Goal: Information Seeking & Learning: Find specific fact

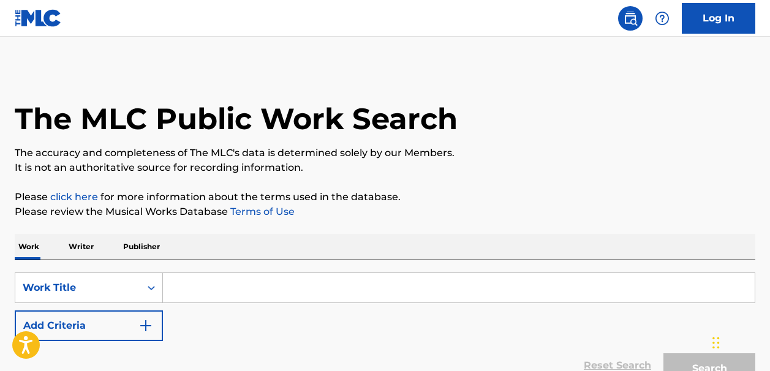
click at [178, 281] on input "Search Form" at bounding box center [459, 287] width 592 height 29
paste input "Manchild"
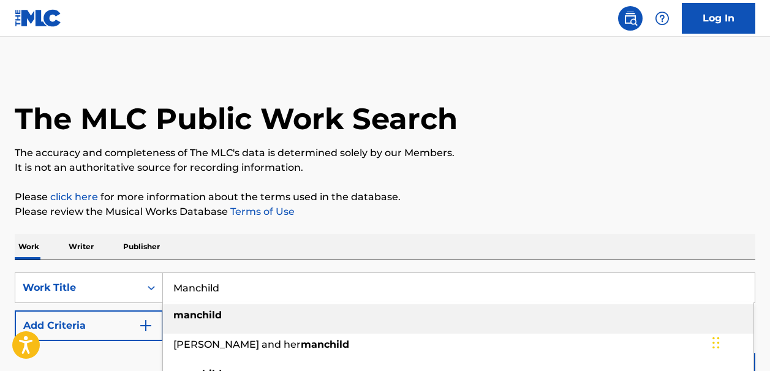
click at [200, 315] on strong "manchild" at bounding box center [197, 315] width 48 height 12
type input "manchild"
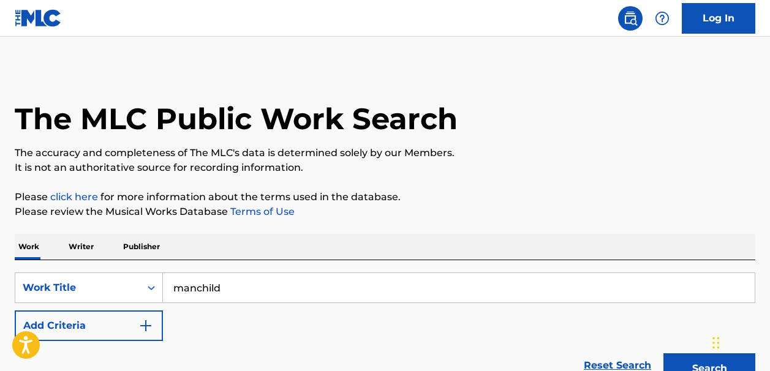
click at [146, 325] on img "Search Form" at bounding box center [145, 325] width 15 height 15
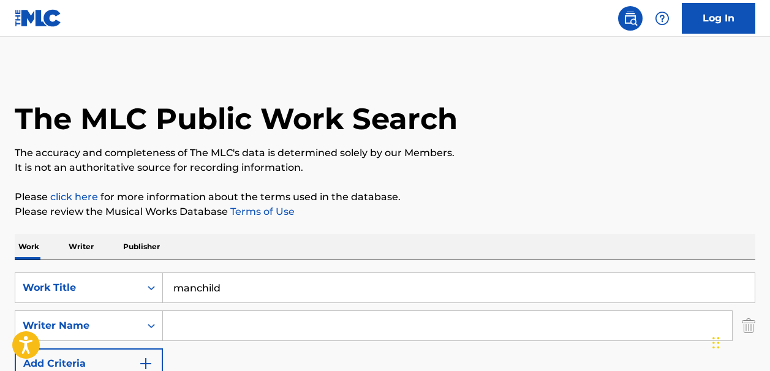
click at [170, 323] on input "Search Form" at bounding box center [447, 325] width 569 height 29
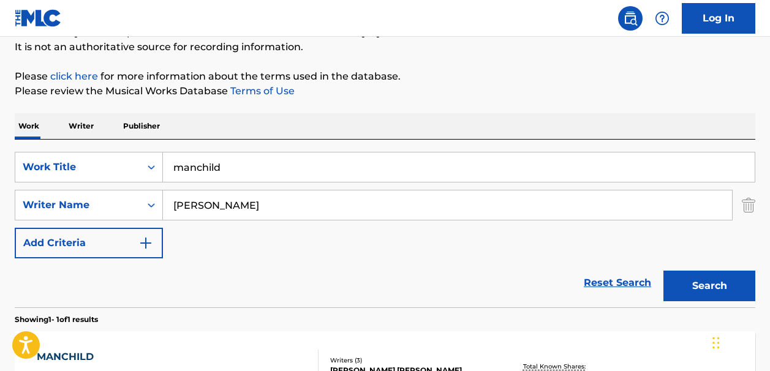
scroll to position [121, 0]
click at [679, 285] on button "Search" at bounding box center [709, 285] width 92 height 31
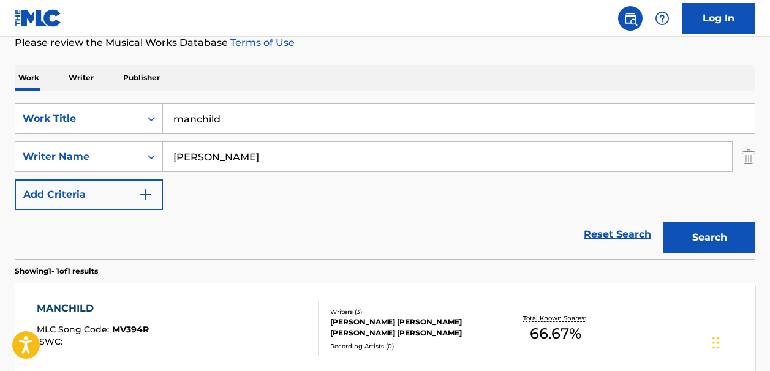
scroll to position [163, 0]
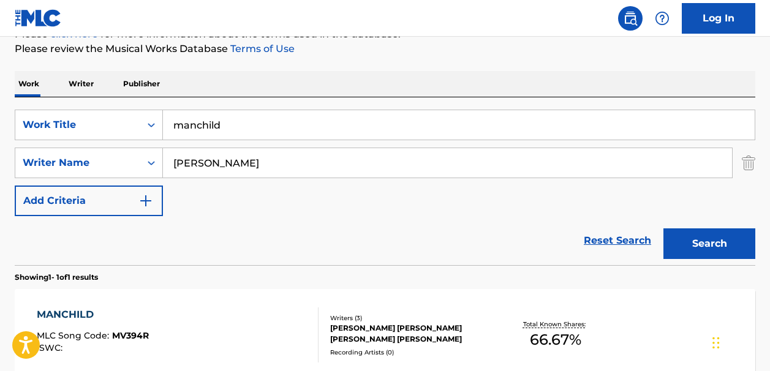
click at [263, 160] on input "sabrina carpenter" at bounding box center [447, 162] width 569 height 29
type input "s"
click at [672, 239] on button "Search" at bounding box center [709, 243] width 92 height 31
click at [231, 162] on input "carpenter" at bounding box center [447, 162] width 569 height 29
type input "c"
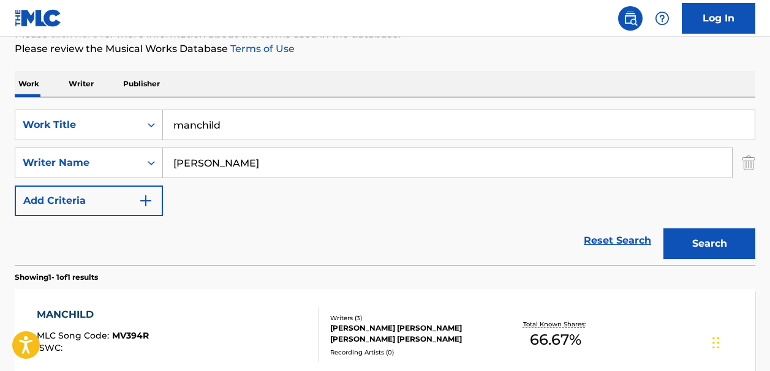
type input "[PERSON_NAME]"
click at [663, 228] on button "Search" at bounding box center [709, 243] width 92 height 31
drag, startPoint x: 227, startPoint y: 164, endPoint x: 164, endPoint y: 164, distance: 63.7
click at [164, 163] on input "[PERSON_NAME]" at bounding box center [447, 162] width 569 height 29
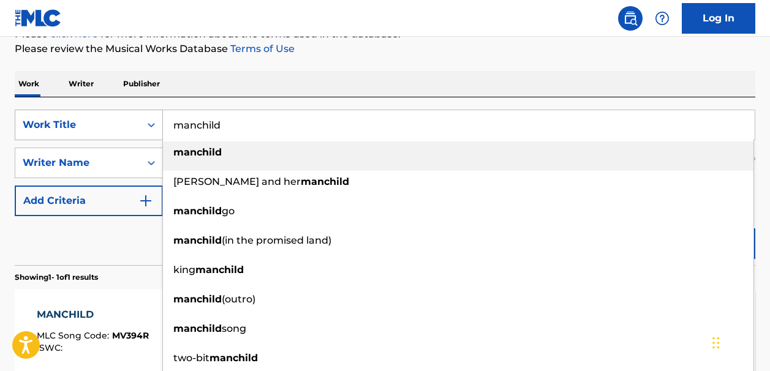
drag, startPoint x: 221, startPoint y: 126, endPoint x: 158, endPoint y: 126, distance: 63.1
click at [158, 126] on div "SearchWithCriteriaa41c0d4f-c22d-4605-a3ba-adaabca106f5 Work Title manchild manc…" at bounding box center [385, 125] width 740 height 31
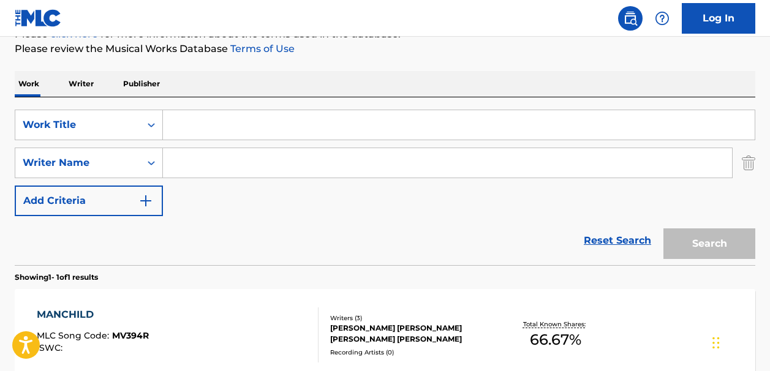
paste input "Shane Boose"
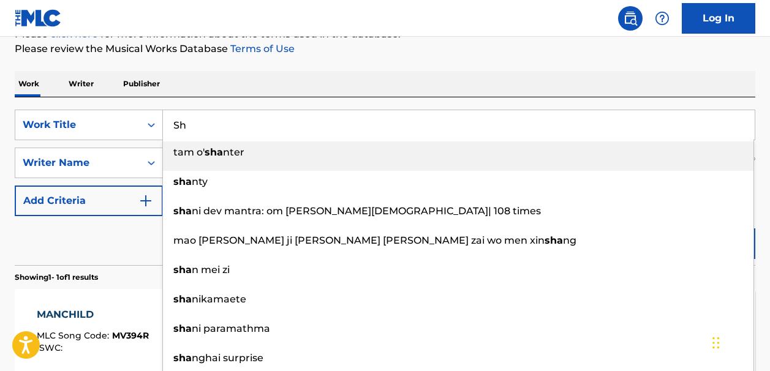
type input "S"
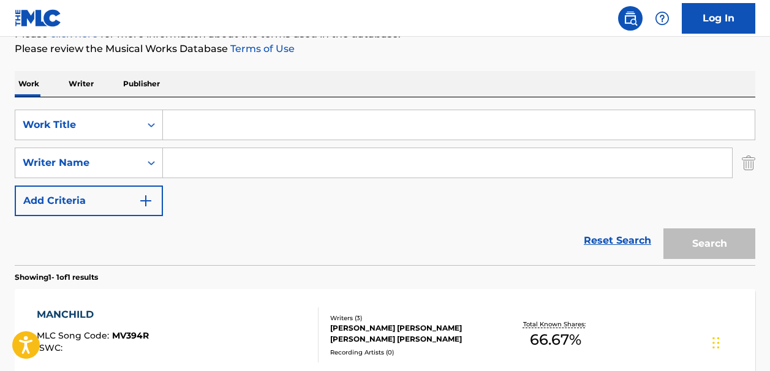
click at [181, 167] on input "Search Form" at bounding box center [447, 162] width 569 height 29
paste input "Shane Boose"
type input "Shane Boose"
click at [184, 123] on input "Search Form" at bounding box center [459, 124] width 592 height 29
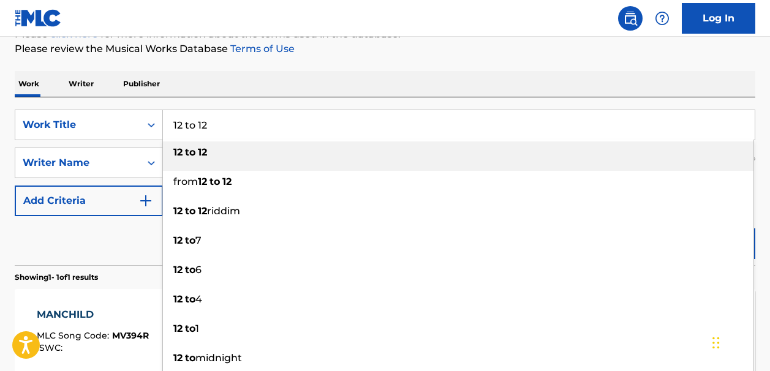
type input "12 to 12"
click at [185, 159] on div "12 to 12" at bounding box center [458, 152] width 590 height 22
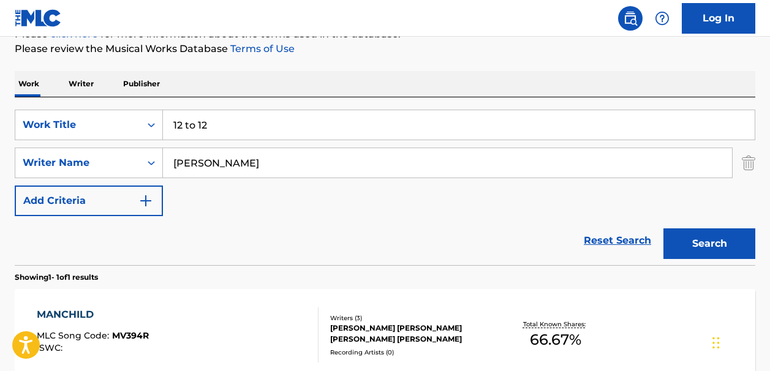
click at [669, 239] on button "Search" at bounding box center [709, 243] width 92 height 31
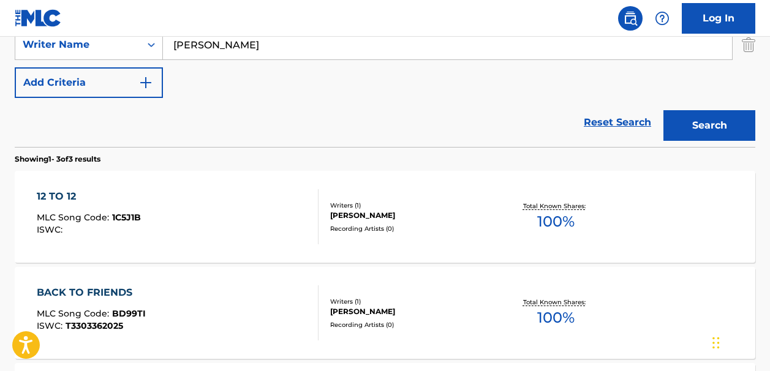
scroll to position [282, 0]
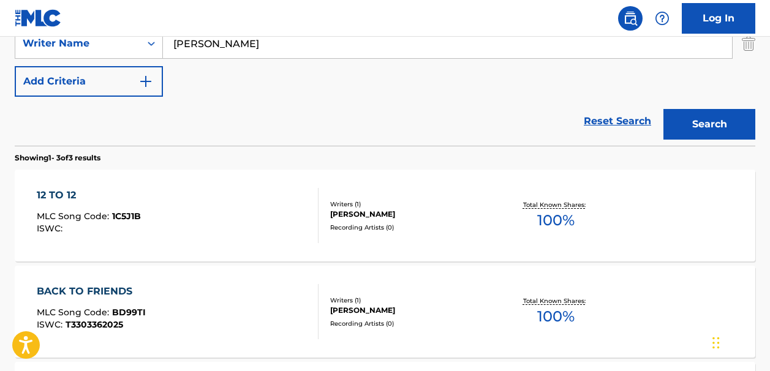
click at [554, 219] on span "100 %" at bounding box center [555, 220] width 37 height 22
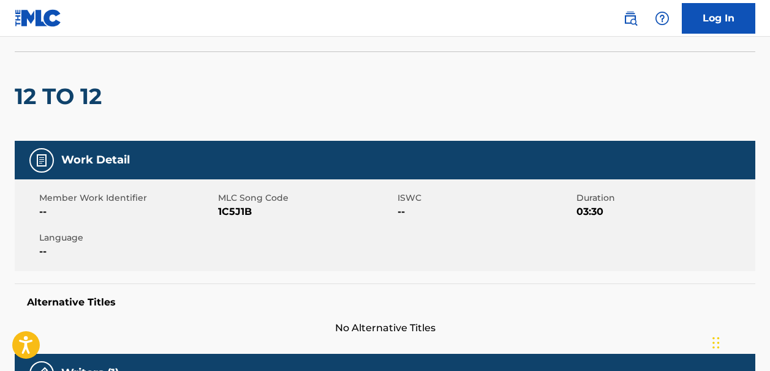
scroll to position [67, 0]
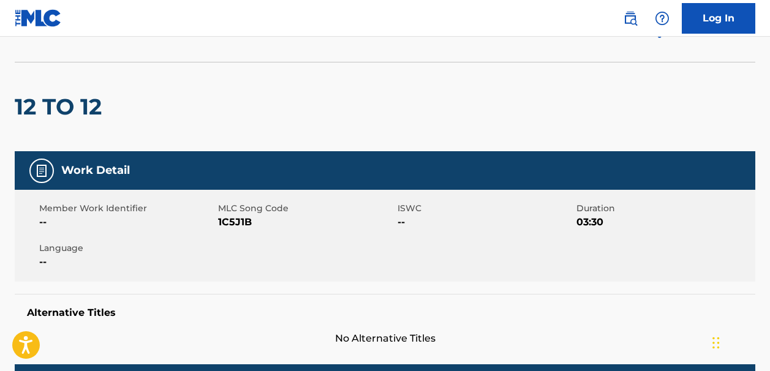
click at [648, 105] on div "12 TO 12" at bounding box center [385, 106] width 740 height 89
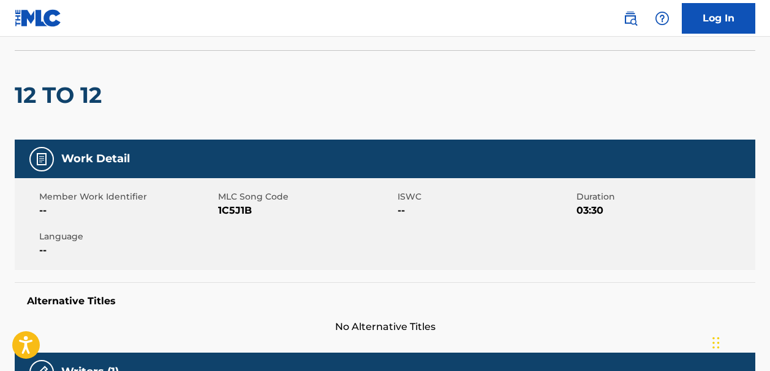
scroll to position [79, 0]
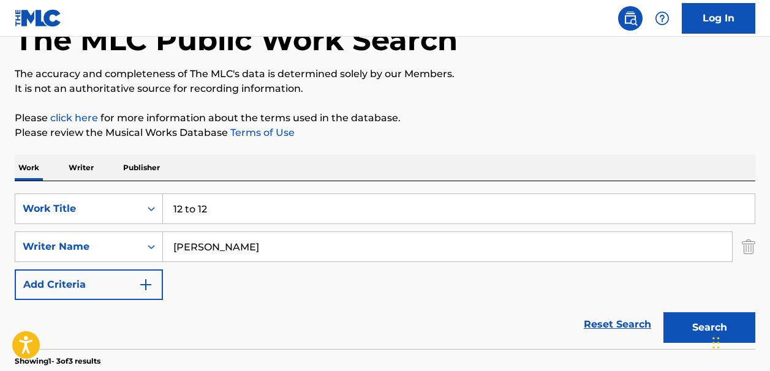
scroll to position [352, 0]
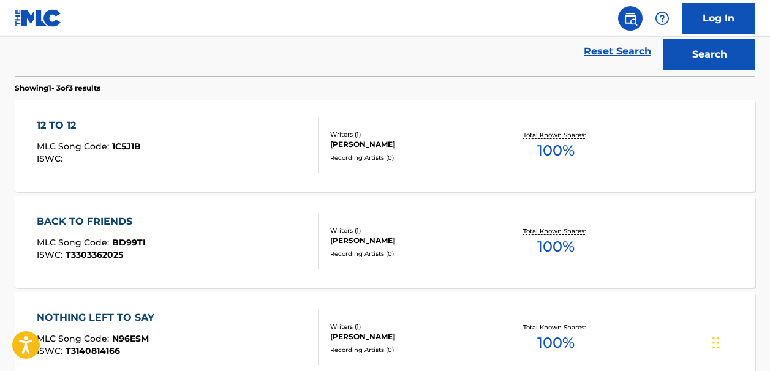
click at [554, 148] on span "100 %" at bounding box center [555, 151] width 37 height 22
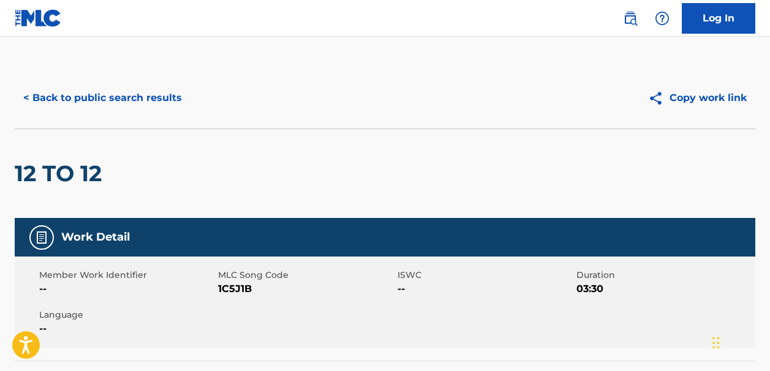
click at [38, 97] on button "< Back to public search results" at bounding box center [103, 98] width 176 height 31
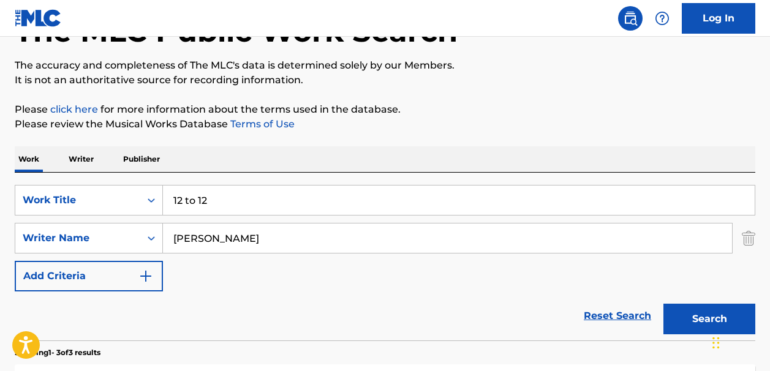
scroll to position [85, 0]
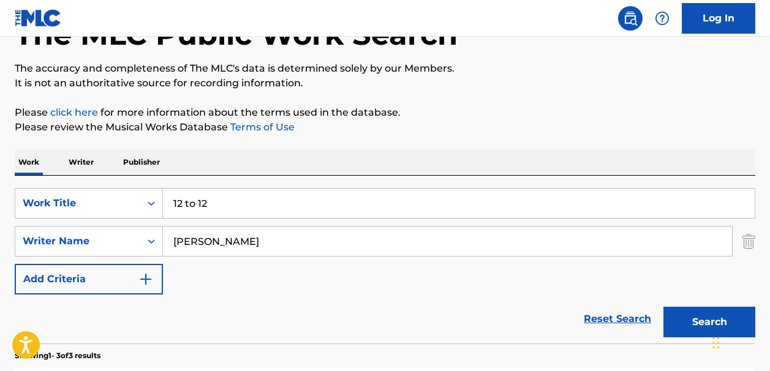
click at [600, 315] on link "Reset Search" at bounding box center [618, 319] width 80 height 27
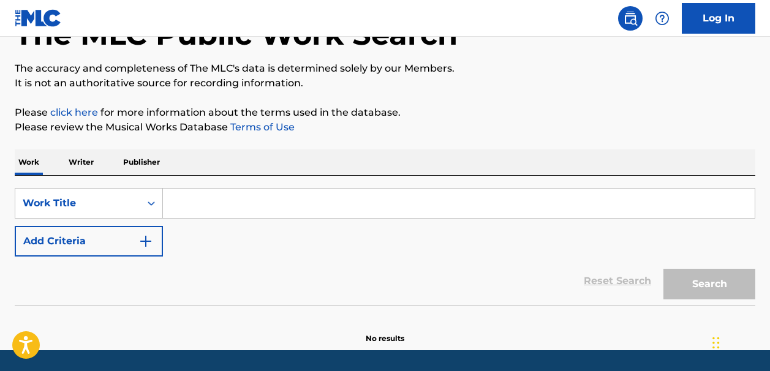
click at [195, 211] on input "Search Form" at bounding box center [459, 203] width 592 height 29
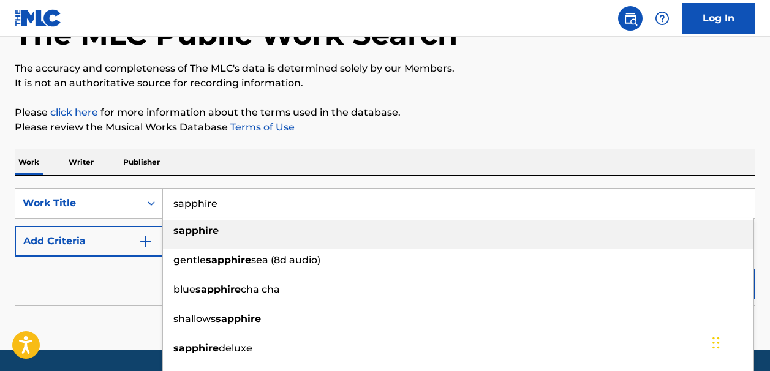
type input "sapphire"
click at [184, 234] on strong "sapphire" at bounding box center [195, 231] width 45 height 12
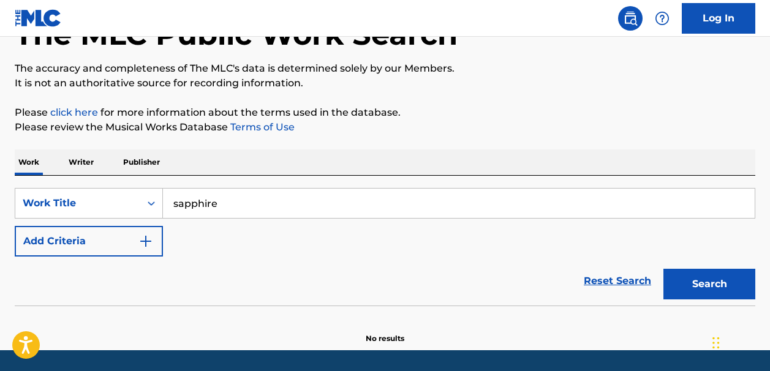
click at [151, 239] on img "Search Form" at bounding box center [145, 241] width 15 height 15
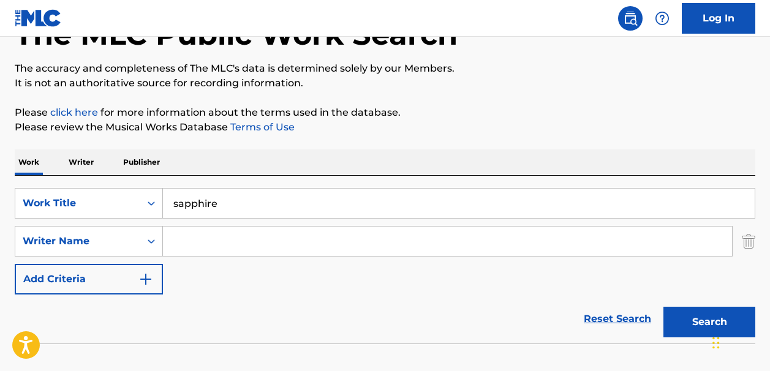
click at [187, 241] on input "Search Form" at bounding box center [447, 241] width 569 height 29
click at [677, 319] on button "Search" at bounding box center [709, 322] width 92 height 31
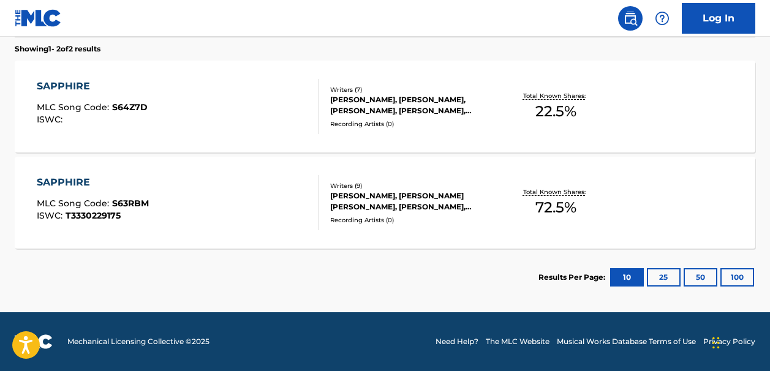
scroll to position [0, 0]
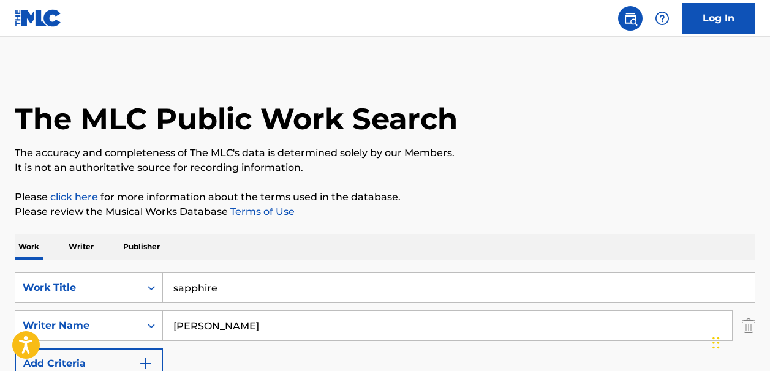
click at [215, 329] on input "mcdaid" at bounding box center [447, 325] width 569 height 29
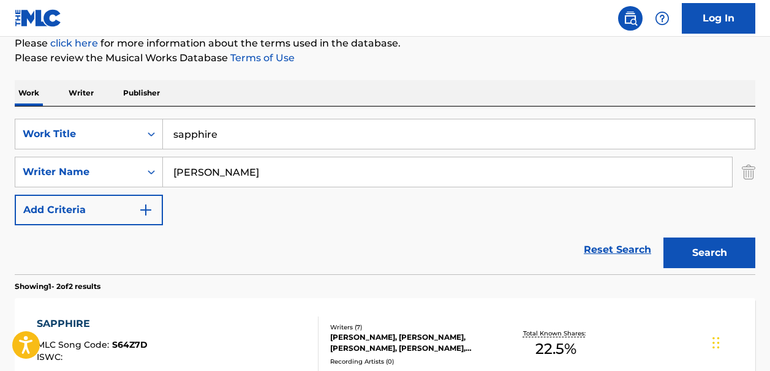
scroll to position [175, 0]
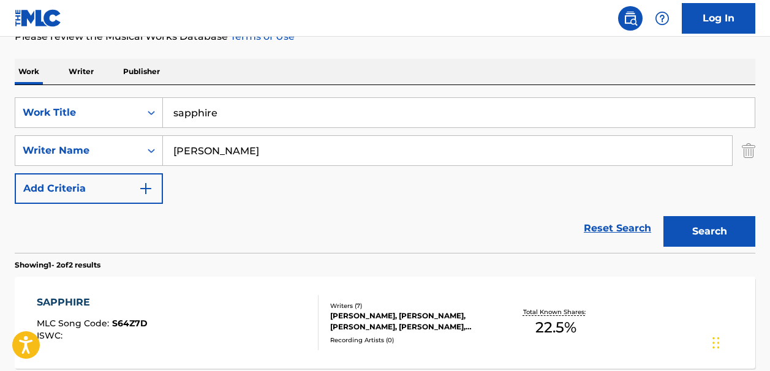
type input "mcdaid johnny"
click at [677, 227] on button "Search" at bounding box center [709, 231] width 92 height 31
drag, startPoint x: 769, startPoint y: 135, endPoint x: 775, endPoint y: 181, distance: 46.3
click at [769, 181] on html "Accessibility Screen-Reader Guide, Feedback, and Issue Reporting | New window L…" at bounding box center [385, 10] width 770 height 371
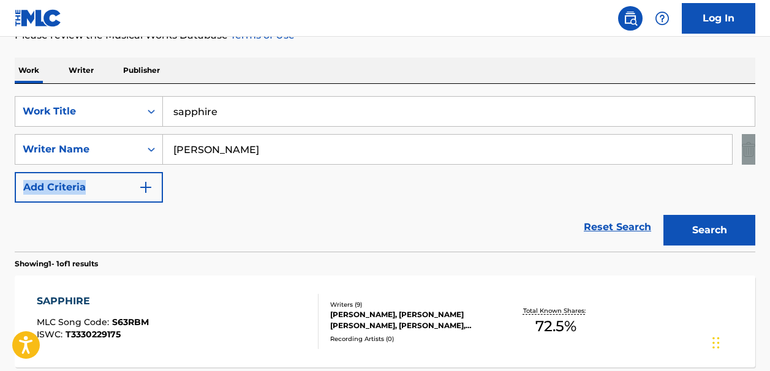
scroll to position [173, 0]
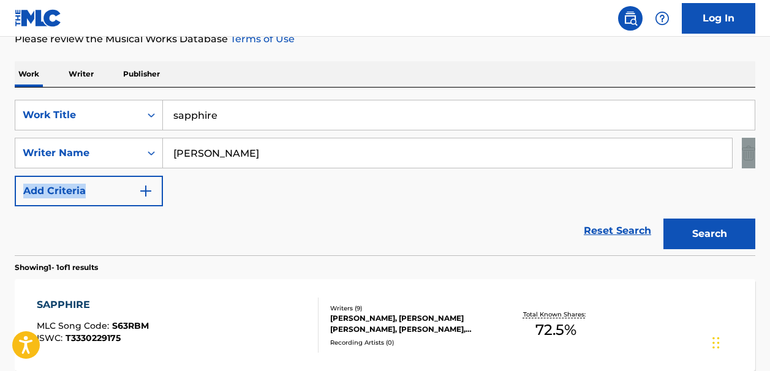
click at [558, 325] on span "72.5 %" at bounding box center [555, 330] width 41 height 22
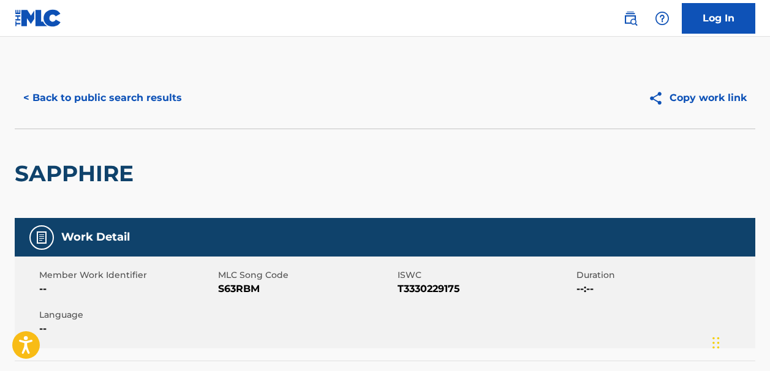
click at [32, 94] on button "< Back to public search results" at bounding box center [103, 98] width 176 height 31
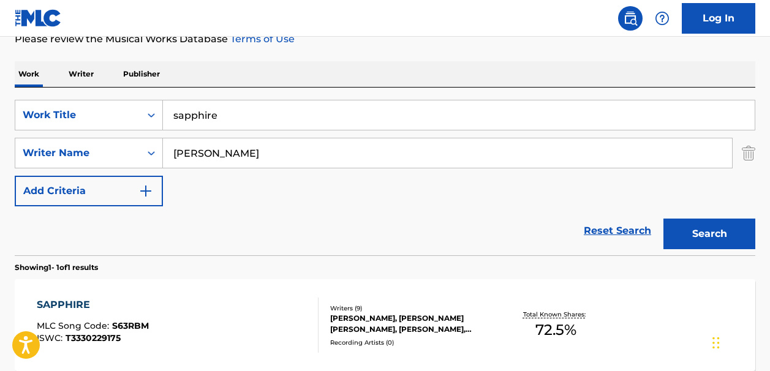
click at [608, 231] on link "Reset Search" at bounding box center [618, 230] width 80 height 27
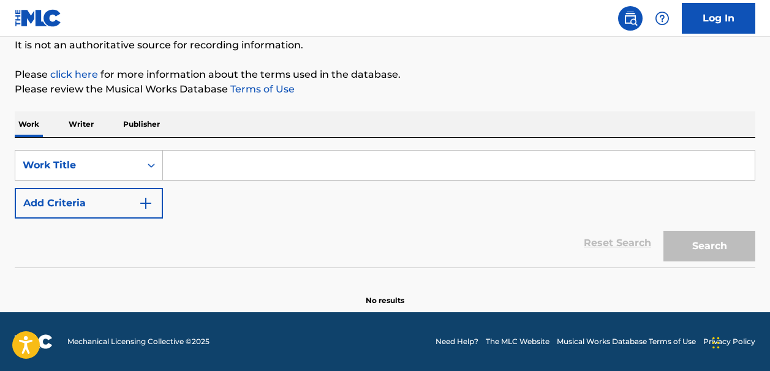
scroll to position [122, 0]
click at [197, 167] on input "Search Form" at bounding box center [459, 165] width 592 height 29
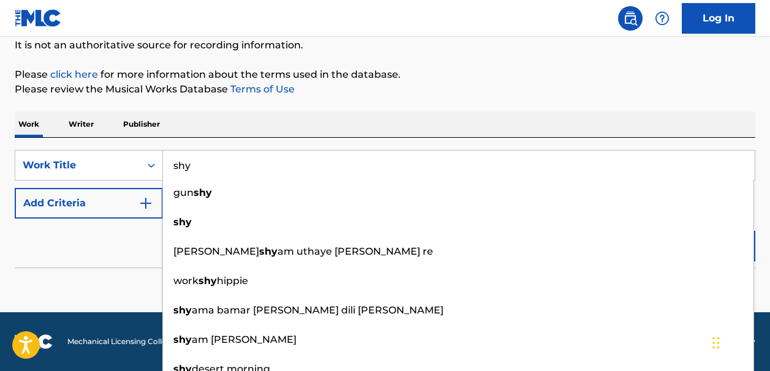
type input "shy"
click at [147, 204] on img "Search Form" at bounding box center [145, 203] width 15 height 15
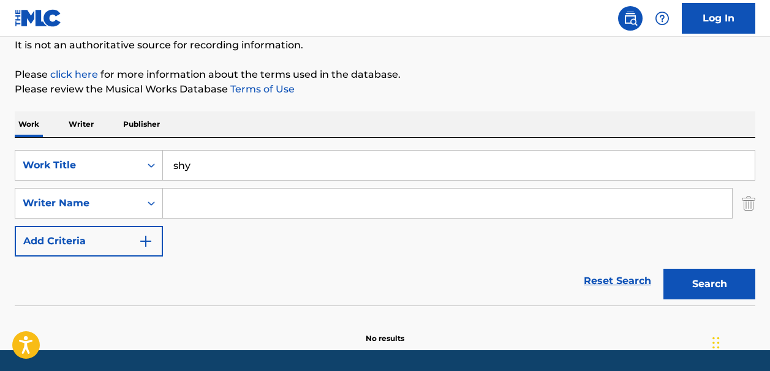
click at [175, 203] on input "Search Form" at bounding box center [447, 203] width 569 height 29
paste input "ali tamposi"
click at [720, 289] on button "Search" at bounding box center [709, 284] width 92 height 31
click at [189, 205] on input "ali tamposi" at bounding box center [447, 203] width 569 height 29
type input "tamposi"
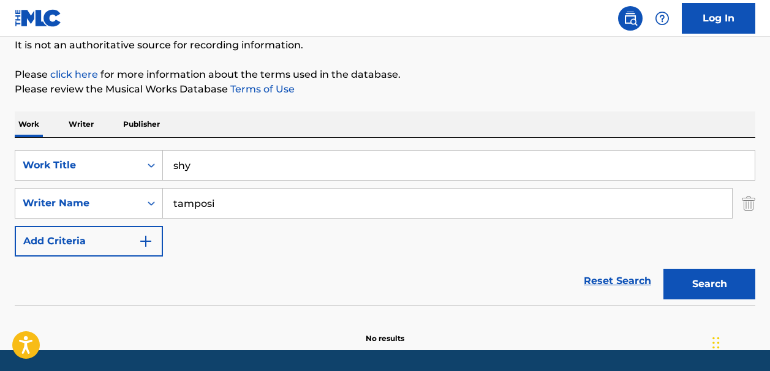
click at [677, 287] on button "Search" at bounding box center [709, 284] width 92 height 31
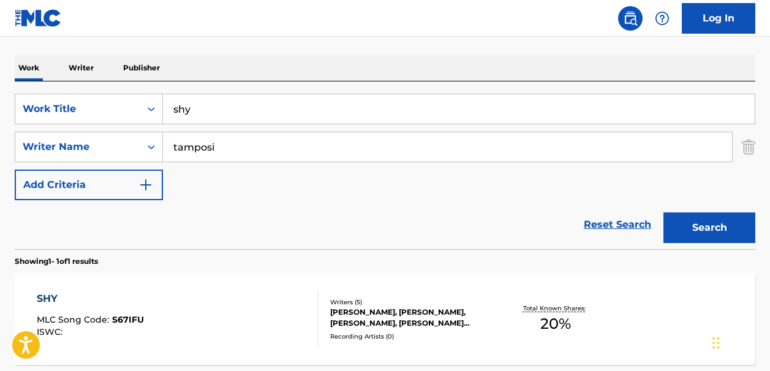
scroll to position [179, 0]
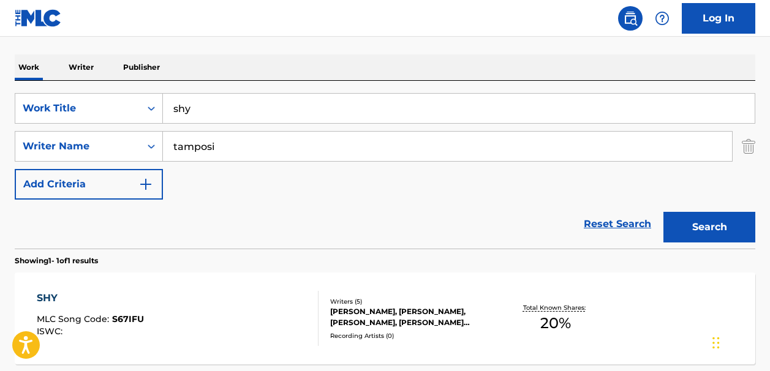
click at [623, 224] on link "Reset Search" at bounding box center [618, 224] width 80 height 27
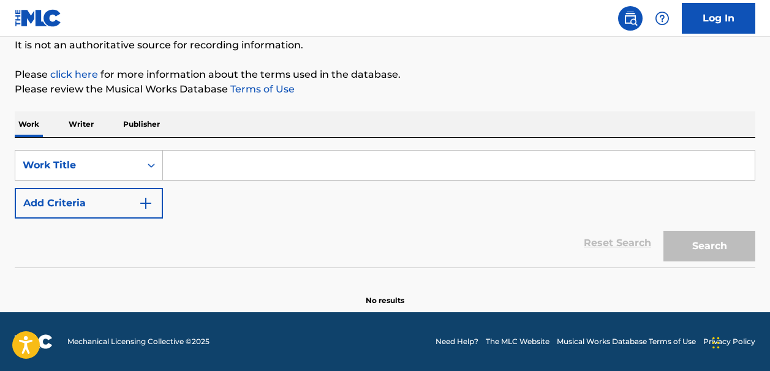
click at [198, 168] on input "Search Form" at bounding box center [459, 165] width 592 height 29
paste input ""Gabriela" by KATSEYE"
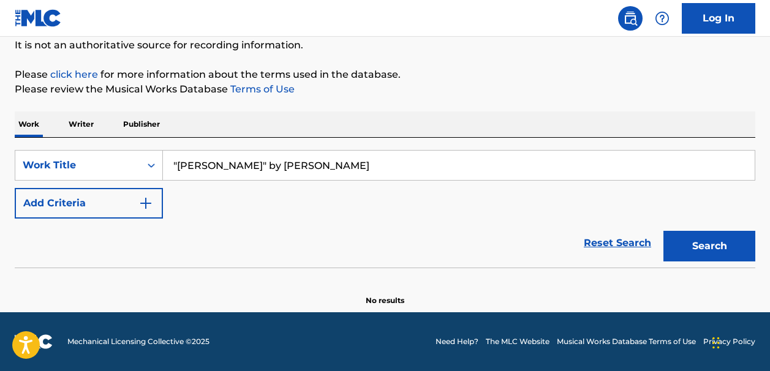
type input ""Gabriela" by KATSEYE"
click at [150, 204] on img "Search Form" at bounding box center [145, 203] width 15 height 15
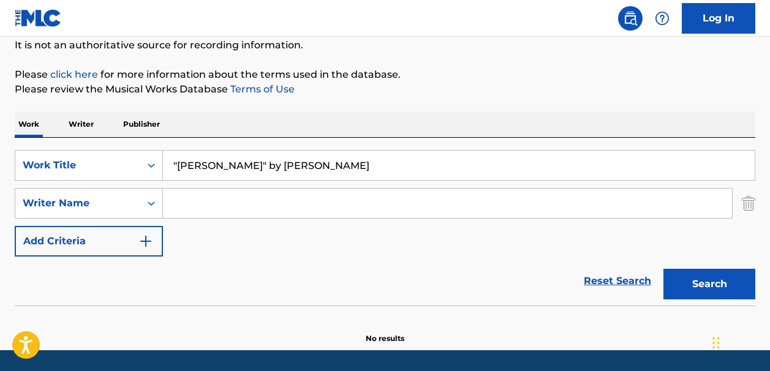
click at [190, 206] on input "Search Form" at bounding box center [447, 203] width 569 height 29
type input "tamposi ali"
click at [697, 278] on button "Search" at bounding box center [709, 284] width 92 height 31
drag, startPoint x: 292, startPoint y: 165, endPoint x: 225, endPoint y: 165, distance: 66.8
click at [225, 165] on input ""Gabriela" by KATSEYE" at bounding box center [459, 165] width 592 height 29
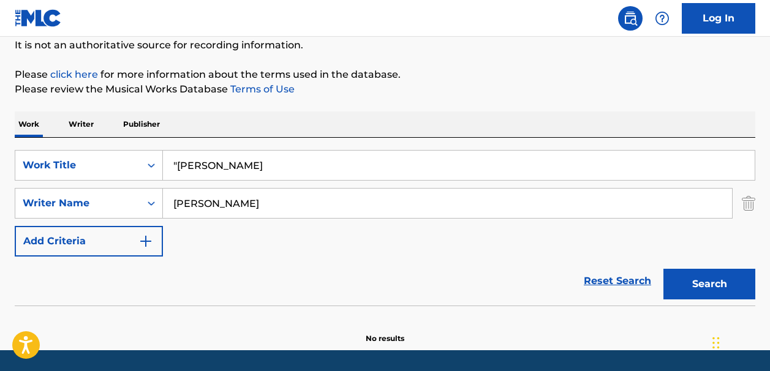
click at [179, 164] on input ""Gabriela" at bounding box center [459, 165] width 592 height 29
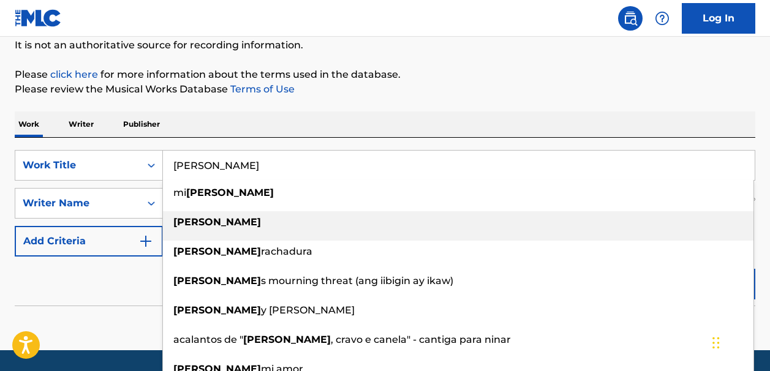
click at [200, 225] on strong "gabriela" at bounding box center [217, 222] width 88 height 12
type input "gabriela"
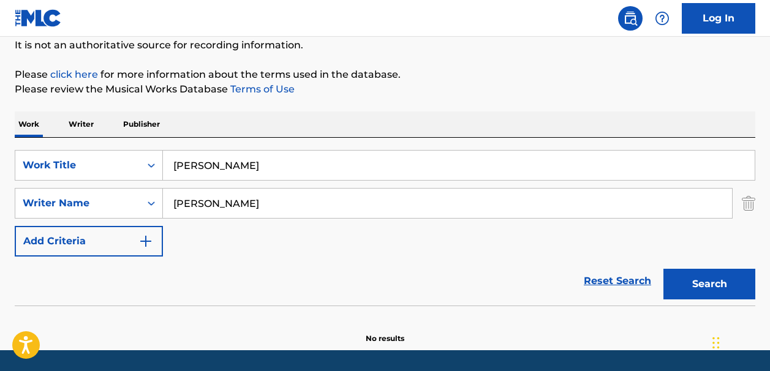
click at [675, 287] on button "Search" at bounding box center [709, 284] width 92 height 31
click at [236, 205] on input "tamposi ali" at bounding box center [447, 203] width 569 height 29
type input "tamposi"
click at [680, 275] on button "Search" at bounding box center [709, 284] width 92 height 31
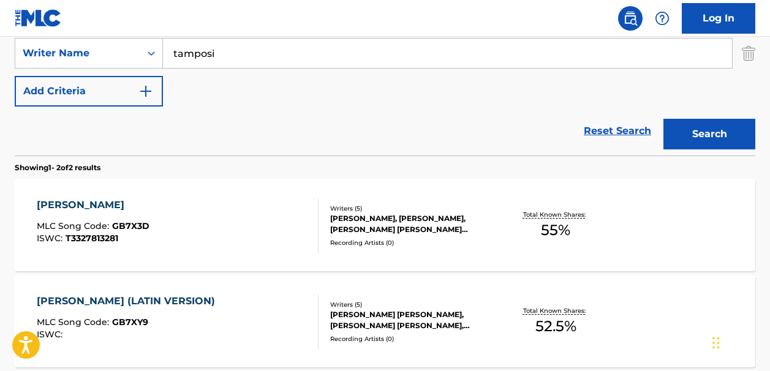
scroll to position [0, 0]
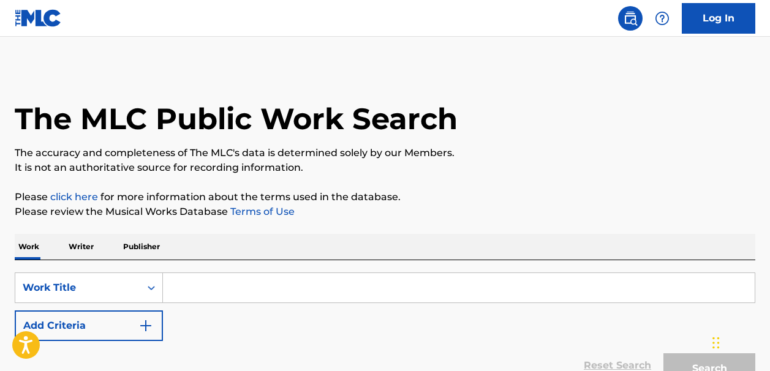
click at [148, 329] on img "Search Form" at bounding box center [145, 325] width 15 height 15
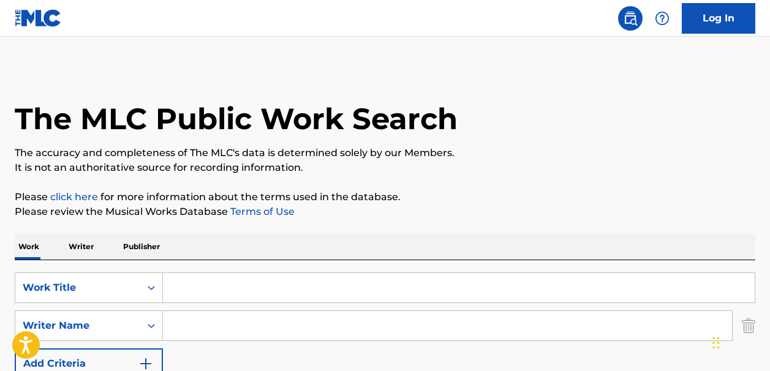
click at [178, 330] on input "Search Form" at bounding box center [447, 325] width 569 height 29
type input "a"
click at [189, 290] on input "Search Form" at bounding box center [459, 287] width 592 height 29
click at [187, 333] on input "Search Form" at bounding box center [447, 325] width 569 height 29
paste input "[PERSON_NAME]"
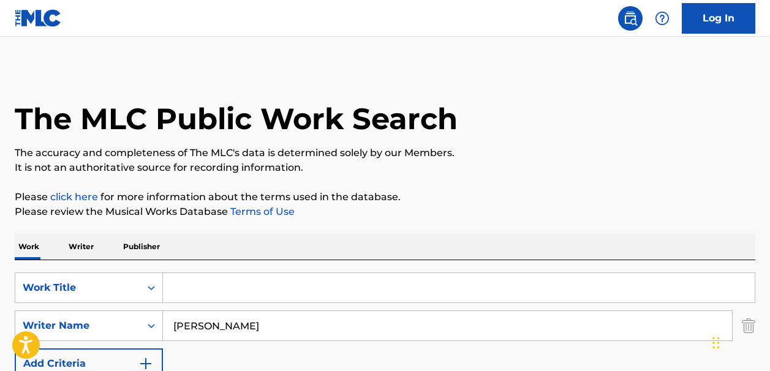
type input "[PERSON_NAME]"
click at [190, 286] on input "Search Form" at bounding box center [459, 287] width 592 height 29
paste input "Azizam"
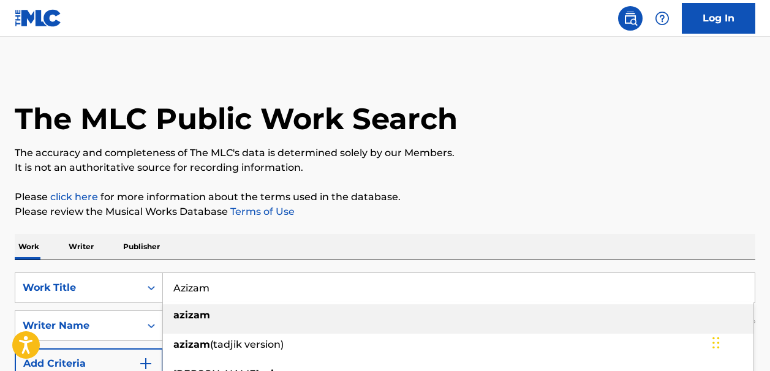
click at [189, 319] on strong "azizam" at bounding box center [191, 315] width 37 height 12
type input "azizam"
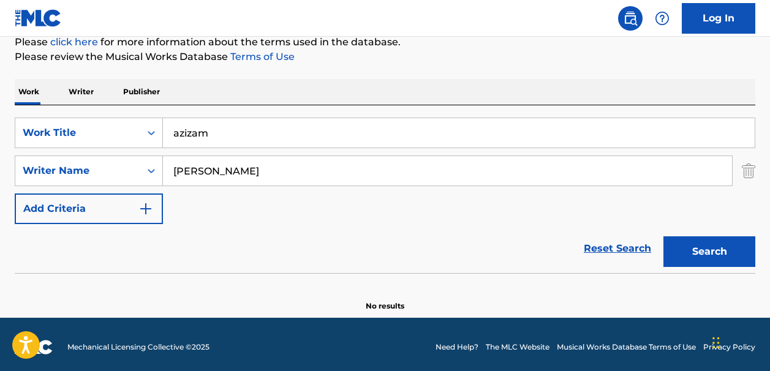
scroll to position [157, 0]
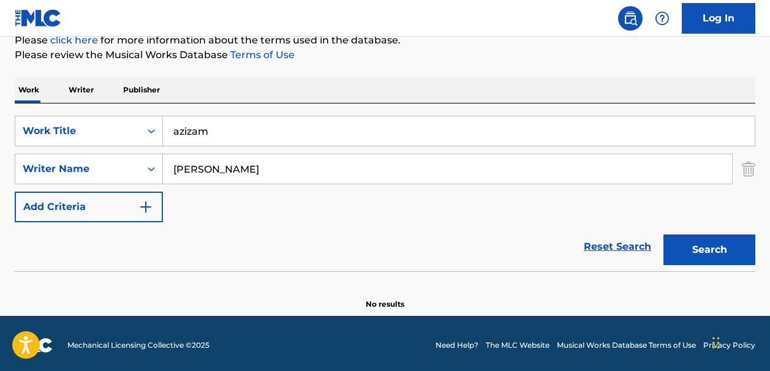
click at [684, 245] on button "Search" at bounding box center [709, 250] width 92 height 31
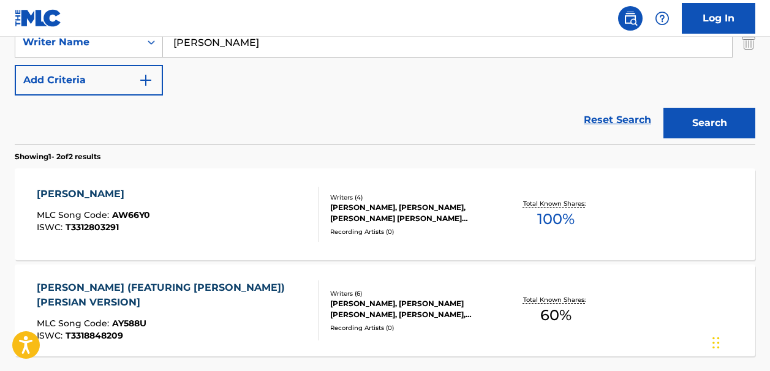
scroll to position [284, 0]
click at [556, 213] on span "100 %" at bounding box center [555, 219] width 37 height 22
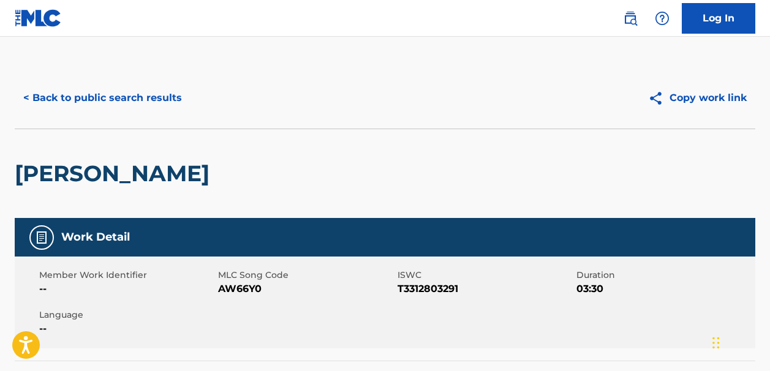
click at [61, 96] on button "< Back to public search results" at bounding box center [103, 98] width 176 height 31
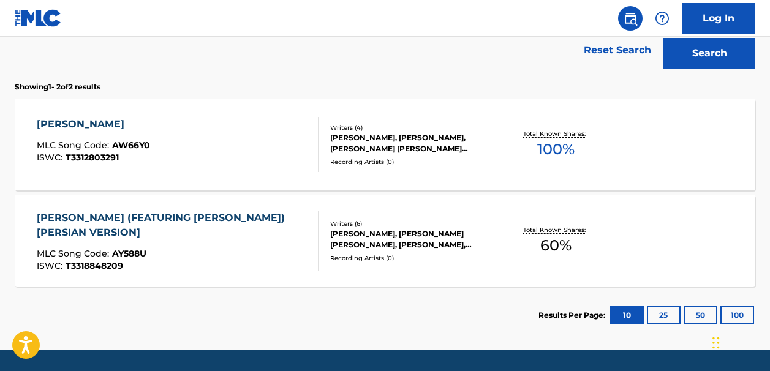
click at [619, 48] on link "Reset Search" at bounding box center [618, 50] width 80 height 27
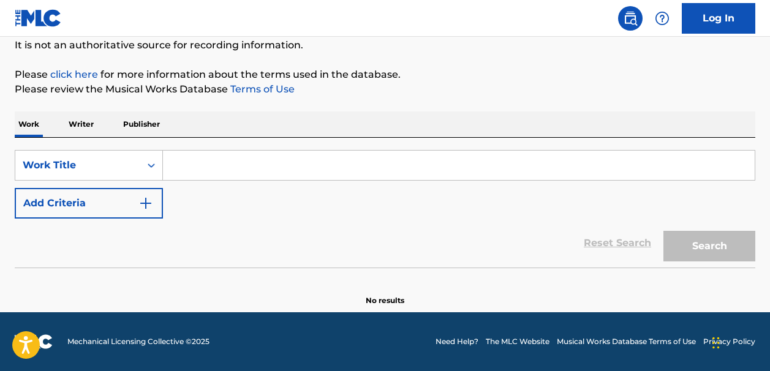
click at [178, 168] on input "Search Form" at bounding box center [459, 165] width 592 height 29
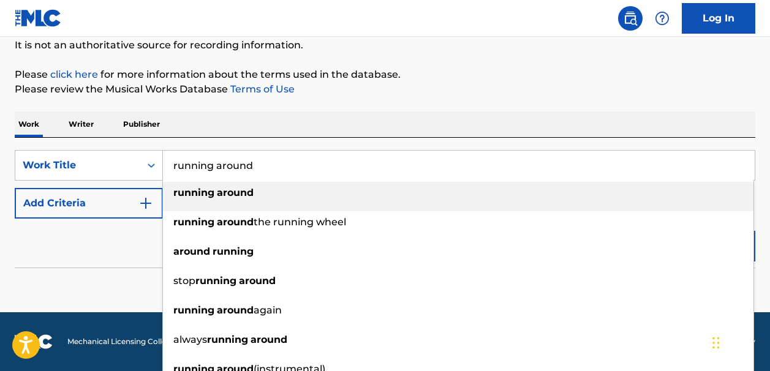
type input "running around"
click at [212, 191] on strong "running" at bounding box center [193, 193] width 41 height 12
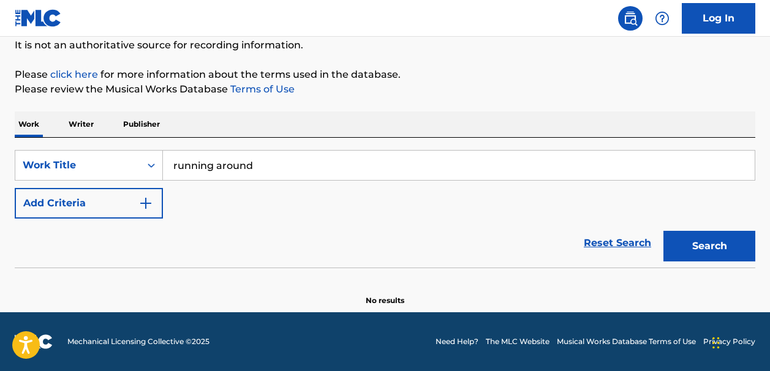
click at [146, 204] on img "Search Form" at bounding box center [145, 203] width 15 height 15
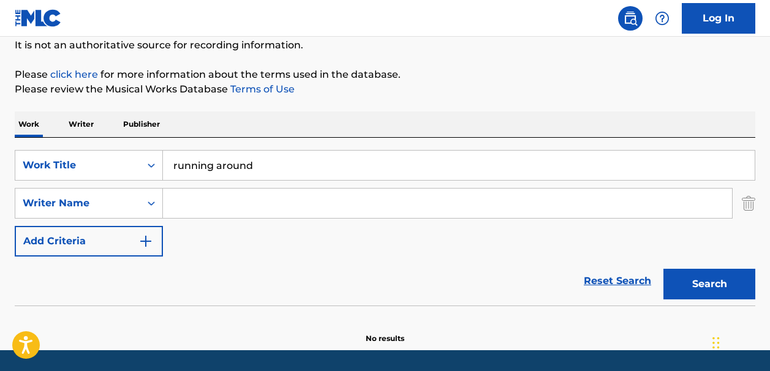
click at [185, 205] on input "Search Form" at bounding box center [447, 203] width 569 height 29
click at [678, 288] on button "Search" at bounding box center [709, 284] width 92 height 31
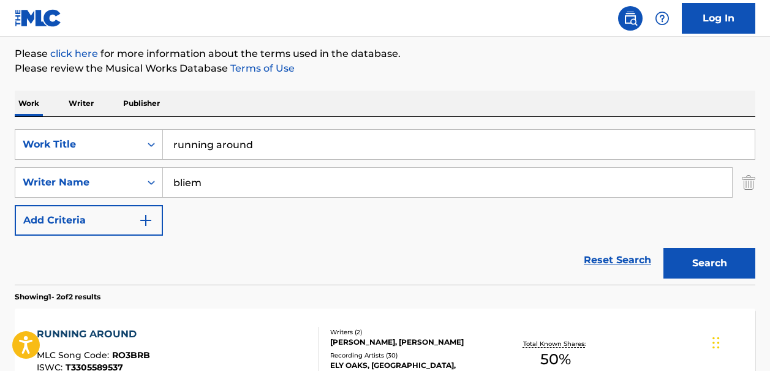
scroll to position [141, 0]
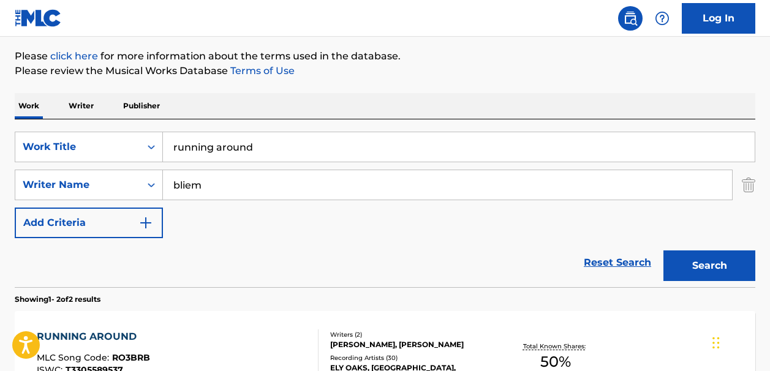
click at [219, 181] on input "bliem" at bounding box center [447, 184] width 569 height 29
type input "b"
type input "e"
type input "grauss"
click at [684, 270] on button "Search" at bounding box center [709, 265] width 92 height 31
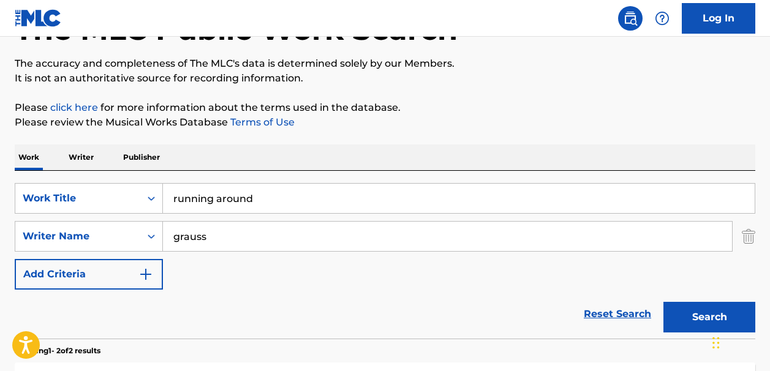
scroll to position [0, 0]
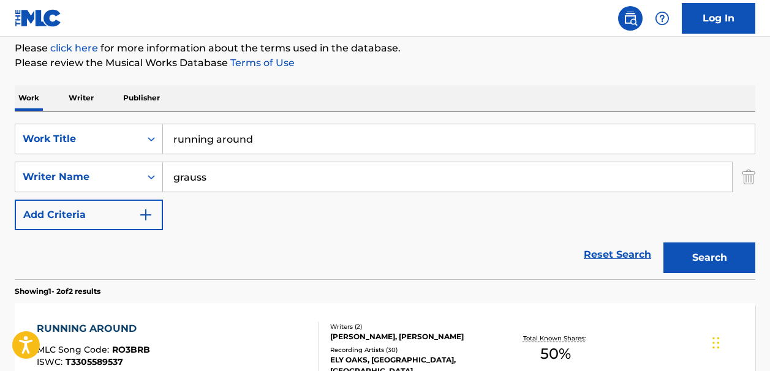
click at [593, 257] on link "Reset Search" at bounding box center [618, 254] width 80 height 27
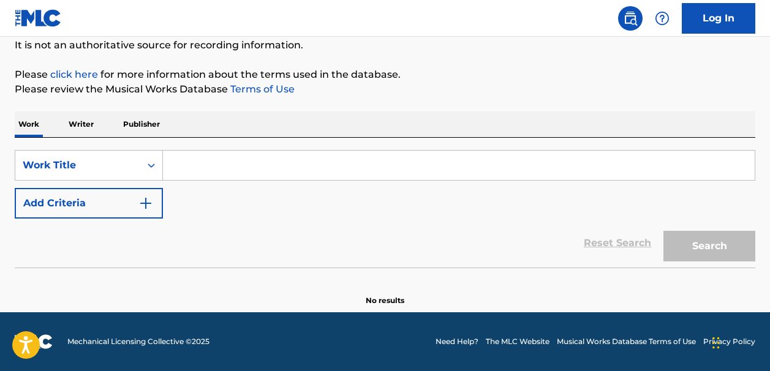
scroll to position [122, 0]
click at [213, 162] on input "Search Form" at bounding box center [459, 165] width 592 height 29
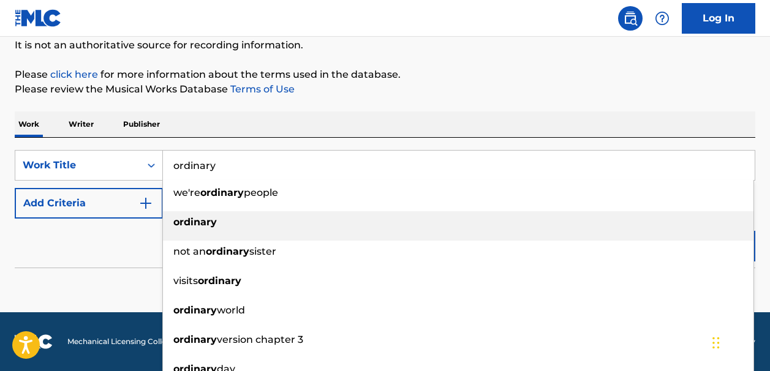
type input "ordinary"
click at [198, 220] on strong "ordinary" at bounding box center [194, 222] width 43 height 12
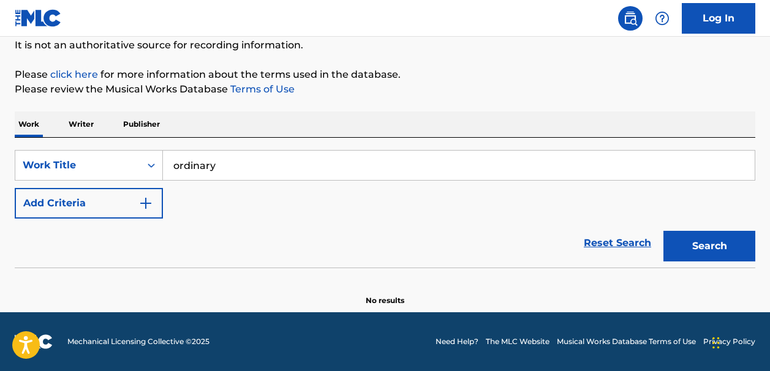
click at [145, 201] on img "Search Form" at bounding box center [145, 203] width 15 height 15
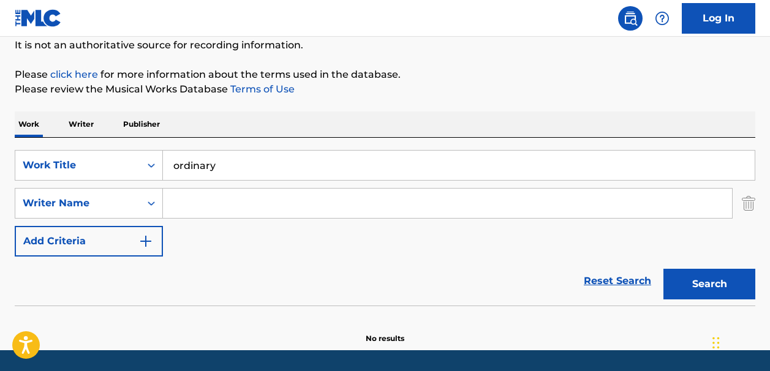
click at [186, 203] on input "Search Form" at bounding box center [447, 203] width 569 height 29
type input "[PERSON_NAME]"
click at [684, 290] on button "Search" at bounding box center [709, 284] width 92 height 31
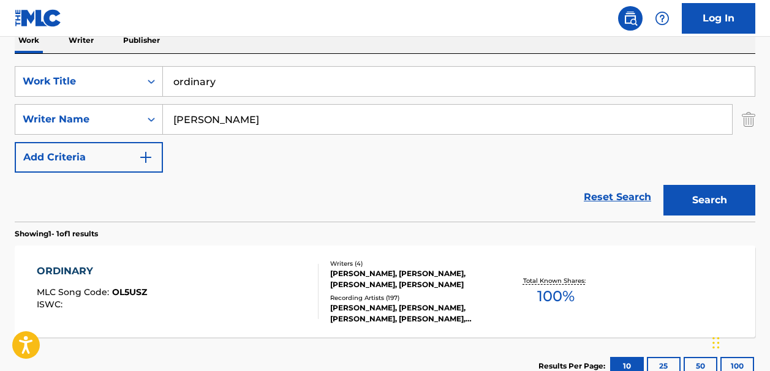
scroll to position [224, 0]
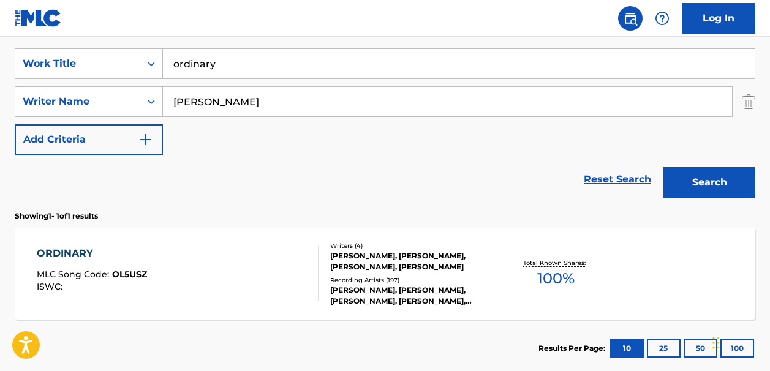
click at [564, 274] on span "100 %" at bounding box center [555, 279] width 37 height 22
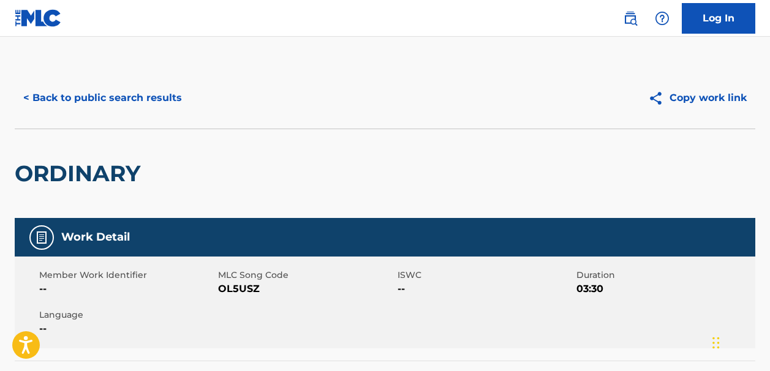
scroll to position [224, 0]
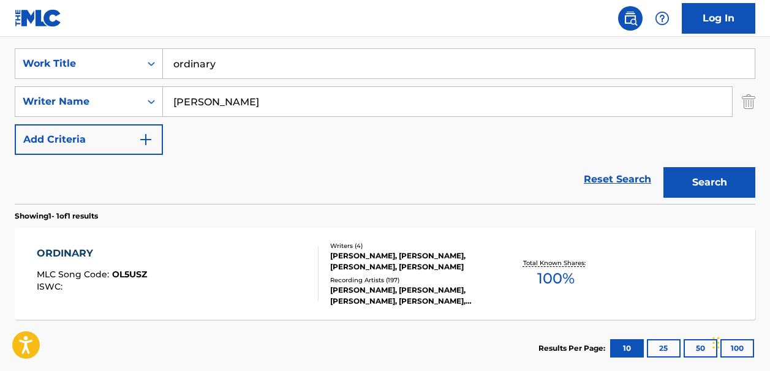
click at [599, 178] on link "Reset Search" at bounding box center [618, 179] width 80 height 27
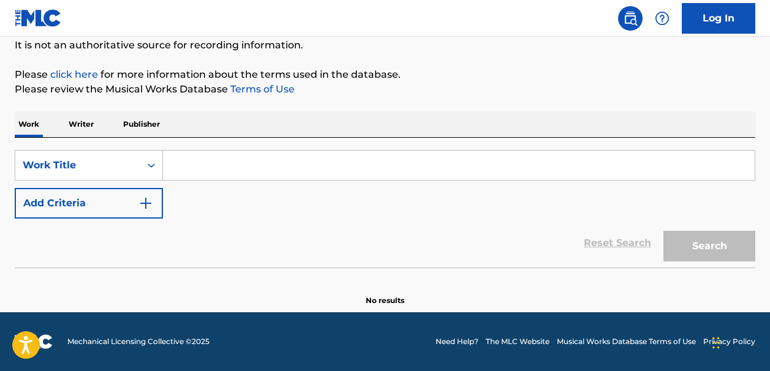
scroll to position [122, 0]
click at [184, 164] on input "Search Form" at bounding box center [459, 165] width 592 height 29
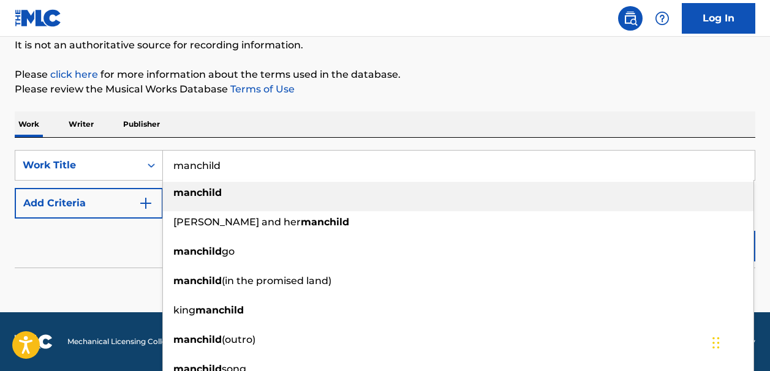
type input "manchild"
click at [195, 192] on strong "manchild" at bounding box center [197, 193] width 48 height 12
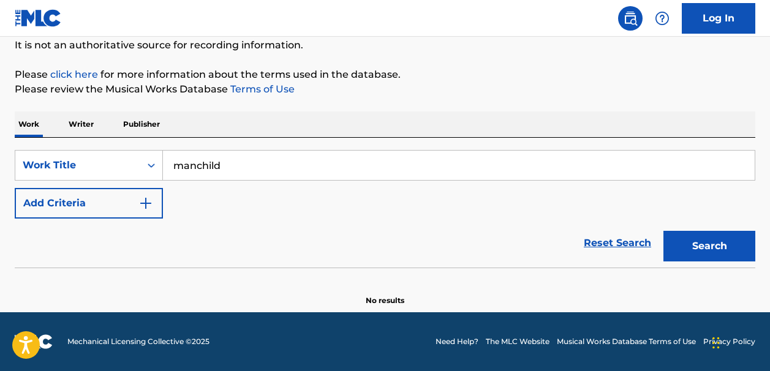
click at [150, 203] on img "Search Form" at bounding box center [145, 203] width 15 height 15
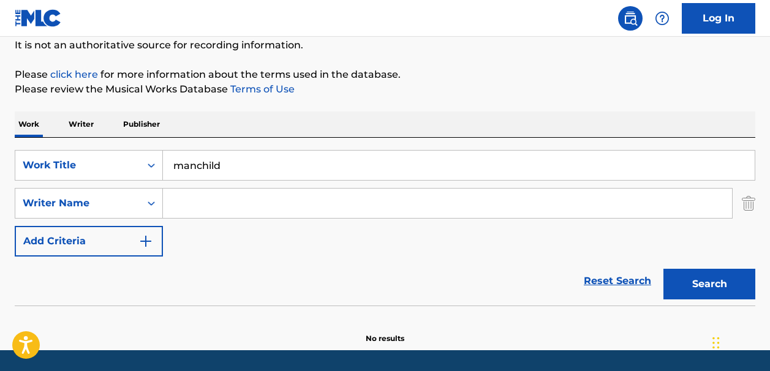
click at [182, 205] on input "Search Form" at bounding box center [447, 203] width 569 height 29
type input "[PERSON_NAME]"
click at [678, 287] on button "Search" at bounding box center [709, 284] width 92 height 31
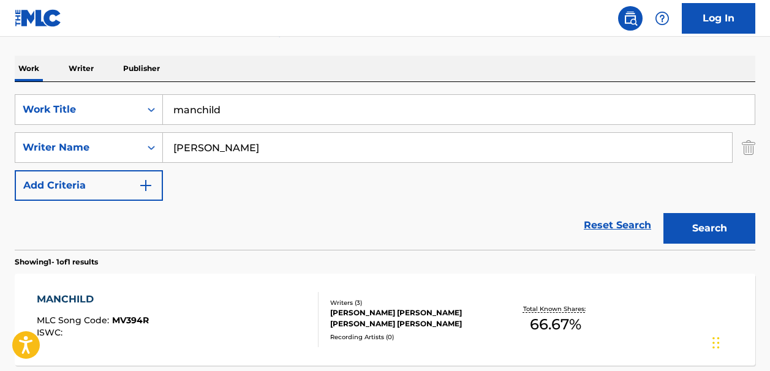
scroll to position [174, 0]
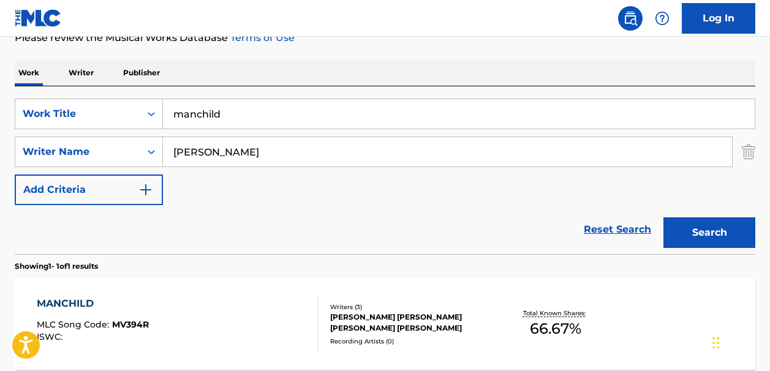
click at [625, 225] on link "Reset Search" at bounding box center [618, 229] width 80 height 27
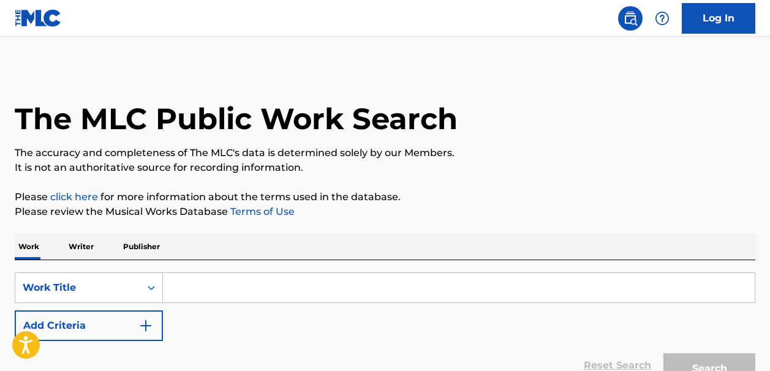
click at [178, 288] on input "Search Form" at bounding box center [459, 287] width 592 height 29
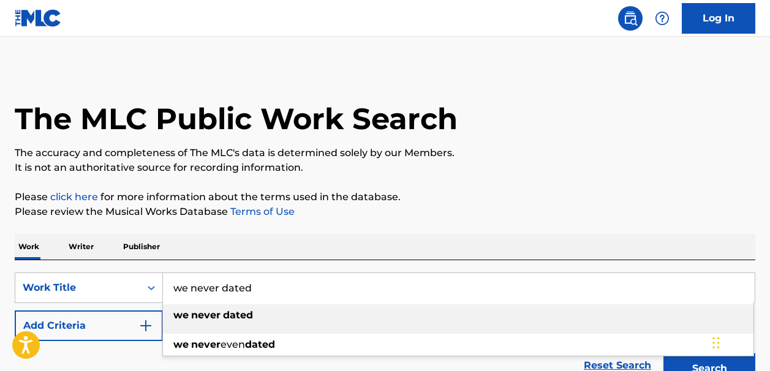
type input "we never dated"
click at [241, 309] on strong "dated" at bounding box center [238, 315] width 30 height 12
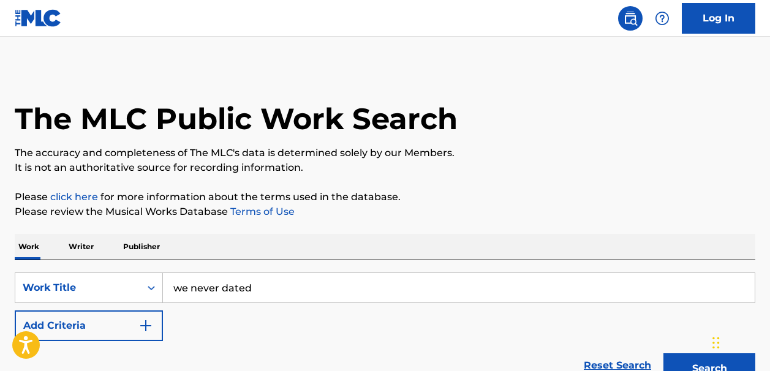
click at [148, 323] on img "Search Form" at bounding box center [145, 325] width 15 height 15
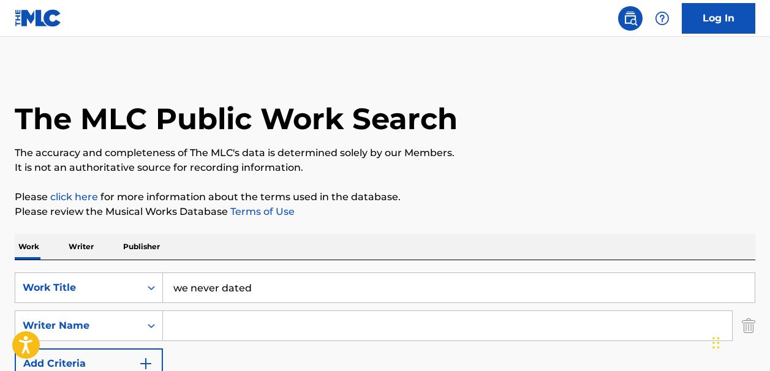
click at [179, 323] on input "Search Form" at bounding box center [447, 325] width 569 height 29
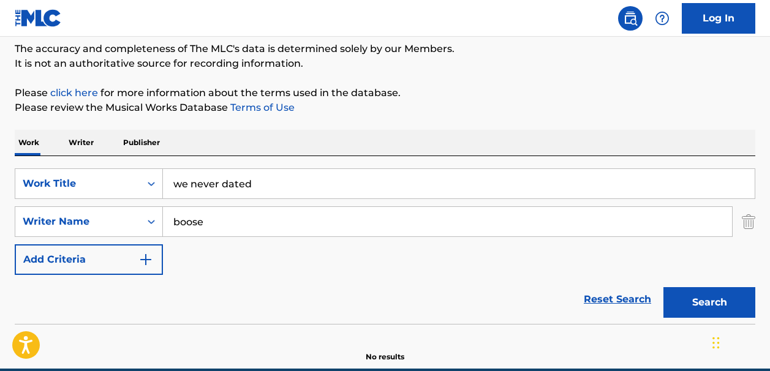
scroll to position [134, 0]
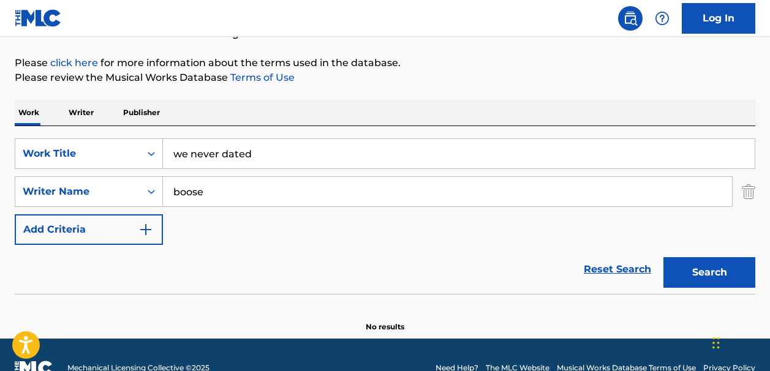
type input "boose"
click at [701, 276] on button "Search" at bounding box center [709, 272] width 92 height 31
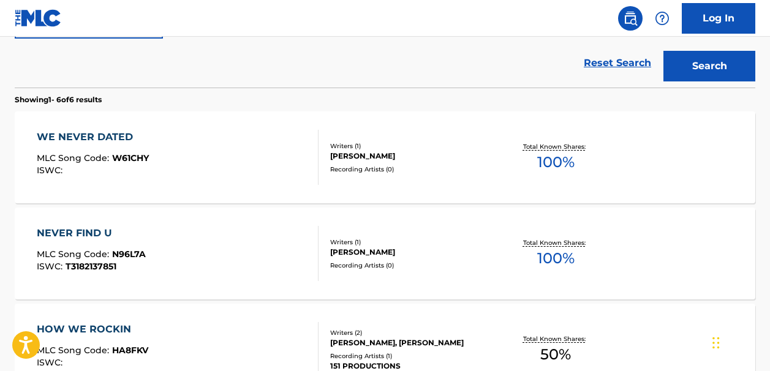
scroll to position [344, 0]
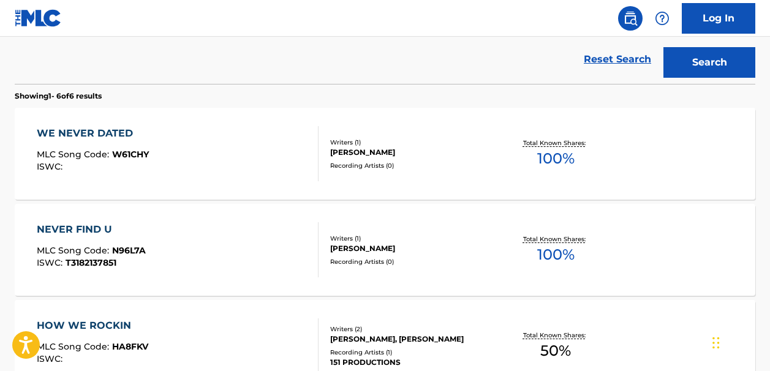
click at [555, 161] on span "100 %" at bounding box center [555, 159] width 37 height 22
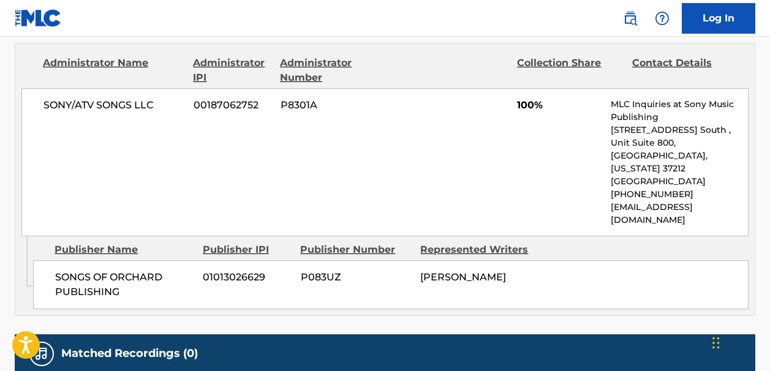
scroll to position [578, 0]
